Goal: Register for event/course

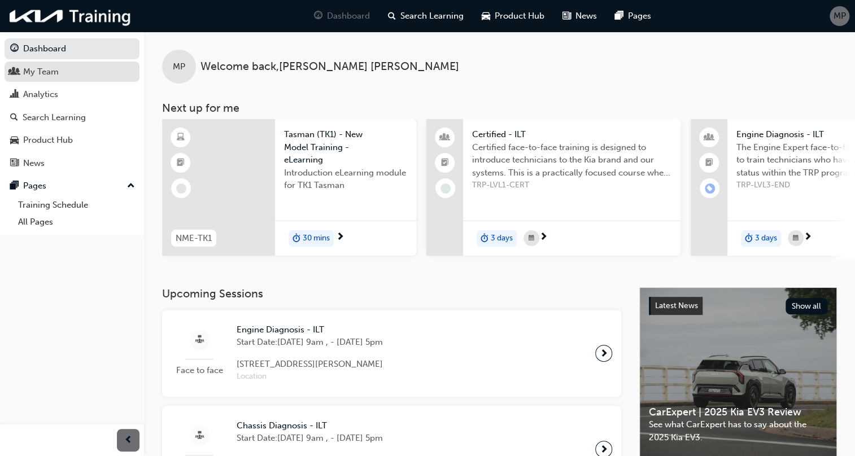
click at [54, 79] on link "My Team" at bounding box center [72, 72] width 135 height 21
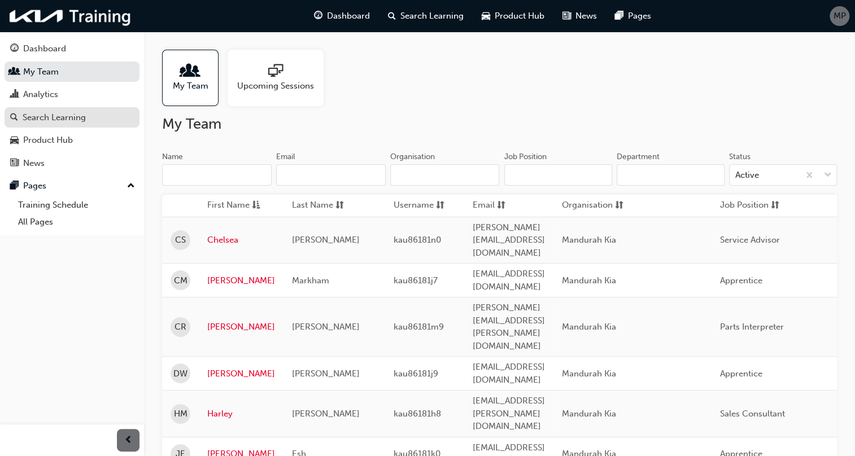
click at [56, 120] on div "Search Learning" at bounding box center [54, 117] width 63 height 13
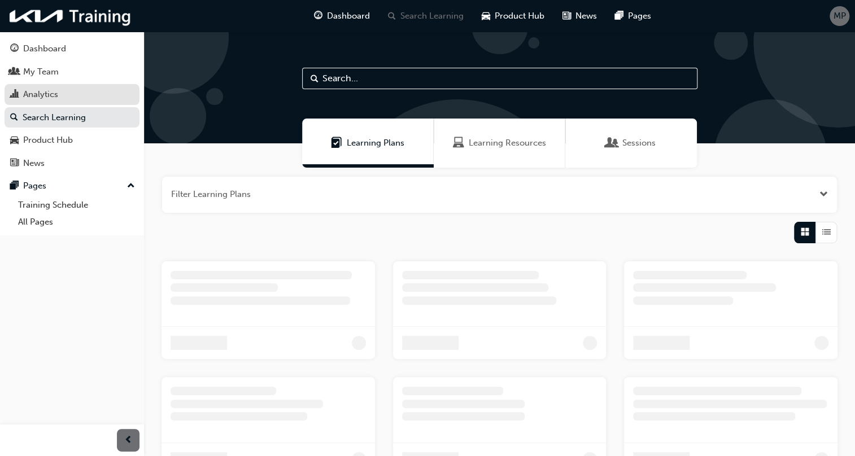
click at [64, 103] on link "Analytics" at bounding box center [72, 94] width 135 height 21
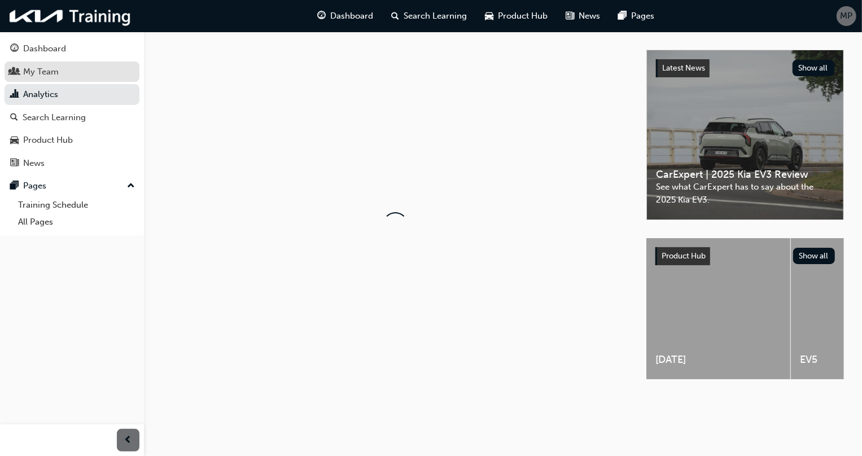
click at [93, 76] on div "My Team" at bounding box center [72, 72] width 124 height 14
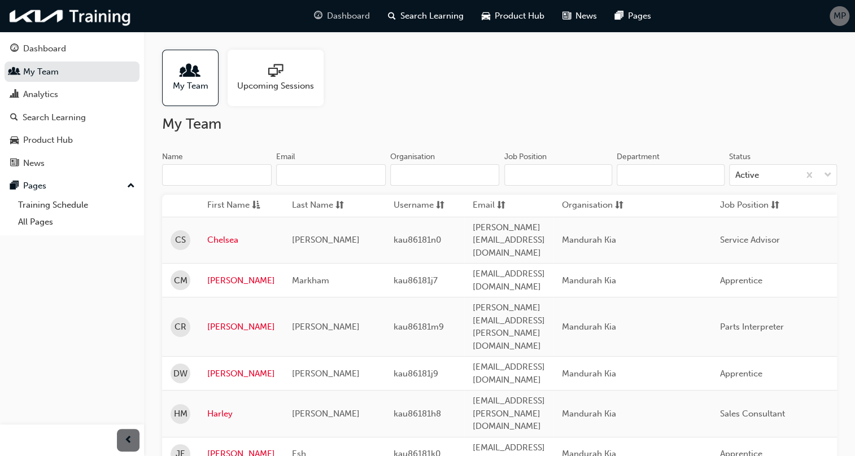
click at [359, 11] on span "Dashboard" at bounding box center [348, 16] width 43 height 13
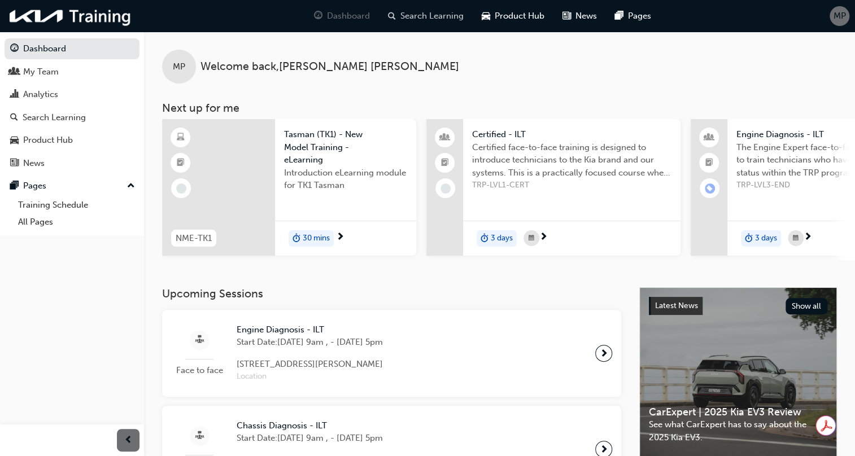
click at [405, 16] on span "Search Learning" at bounding box center [431, 16] width 63 height 13
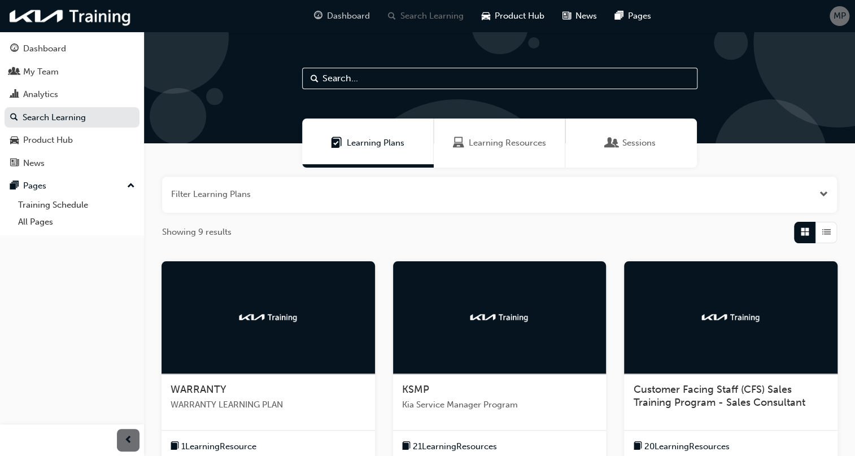
click at [353, 16] on span "Dashboard" at bounding box center [348, 16] width 43 height 13
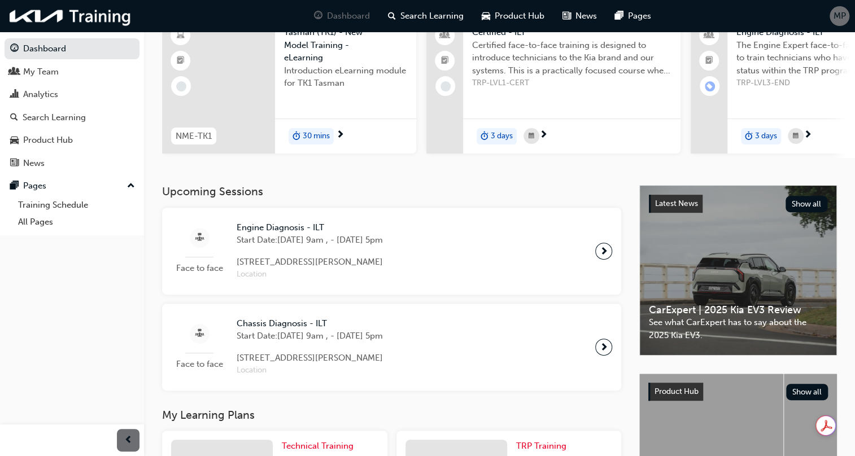
scroll to position [154, 0]
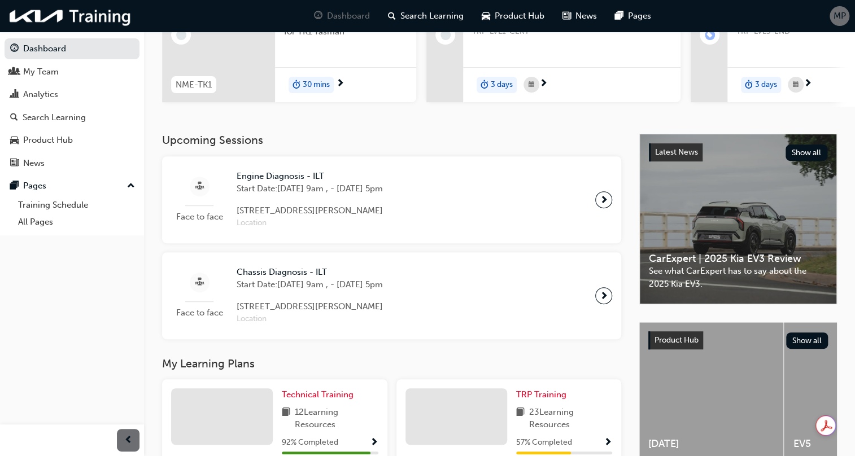
click at [392, 192] on div "Engine Diagnosis - ILT Start Date: [DATE] 9am , - [DATE] 5pm [STREET_ADDRESS][P…" at bounding box center [309, 200] width 164 height 60
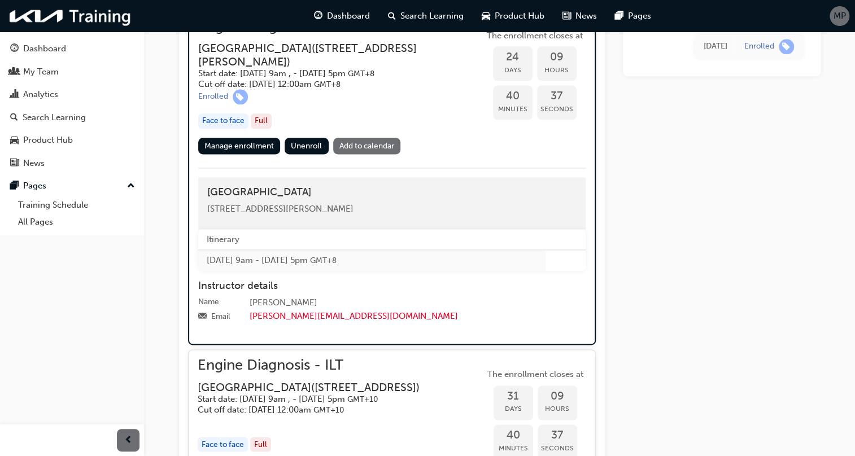
scroll to position [681, 0]
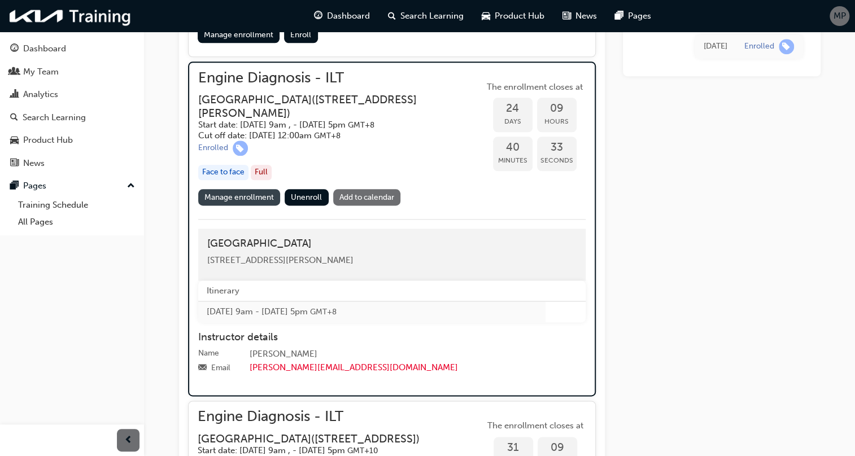
click at [253, 199] on link "Manage enrollment" at bounding box center [239, 197] width 82 height 16
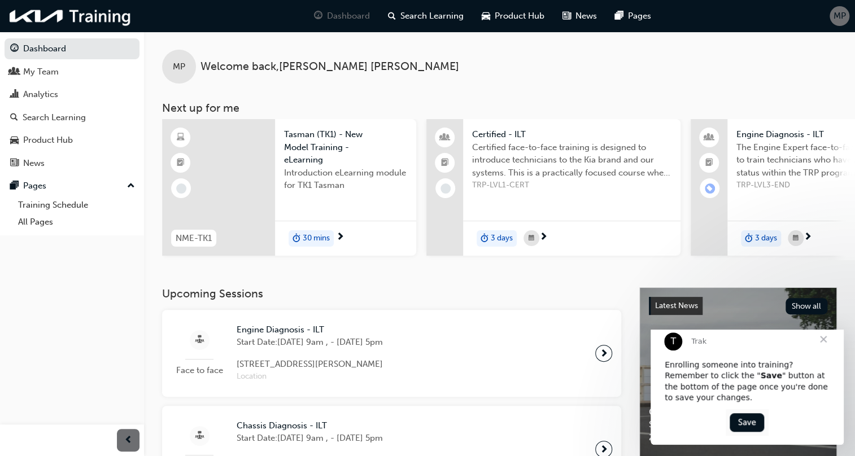
scroll to position [217, 0]
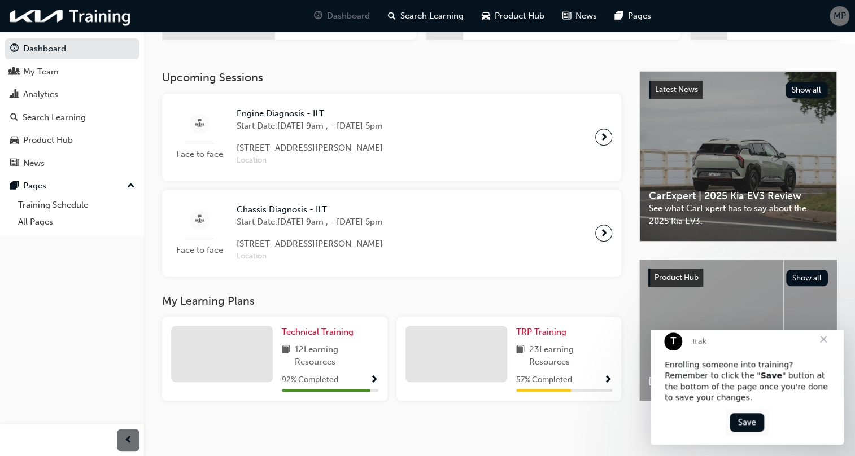
click at [383, 211] on span "Chassis Diagnosis - ILT" at bounding box center [309, 209] width 146 height 13
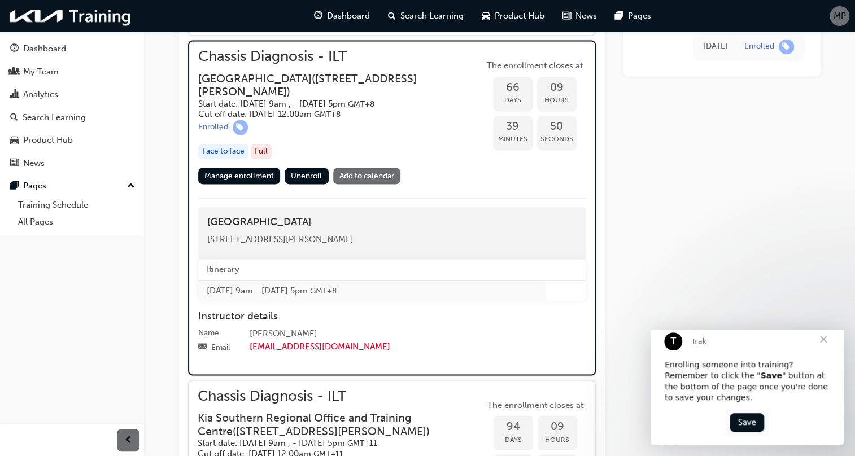
scroll to position [834, 0]
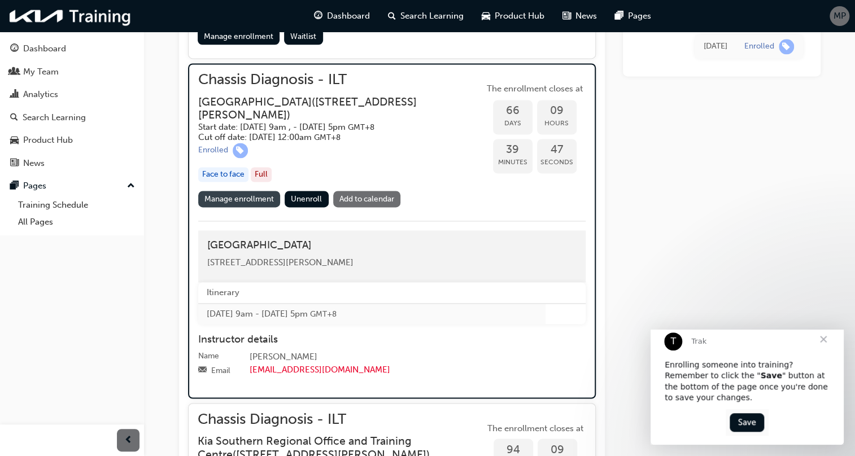
click at [249, 198] on link "Manage enrollment" at bounding box center [239, 199] width 82 height 16
